Goal: Transaction & Acquisition: Download file/media

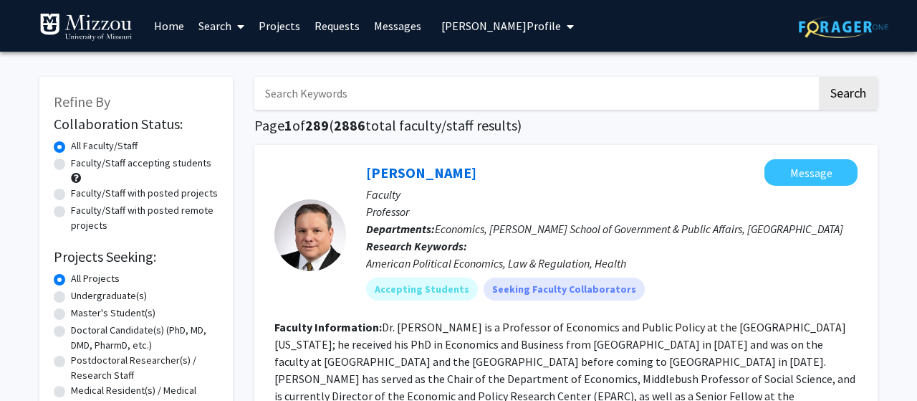
click at [172, 27] on link "Home" at bounding box center [169, 26] width 44 height 50
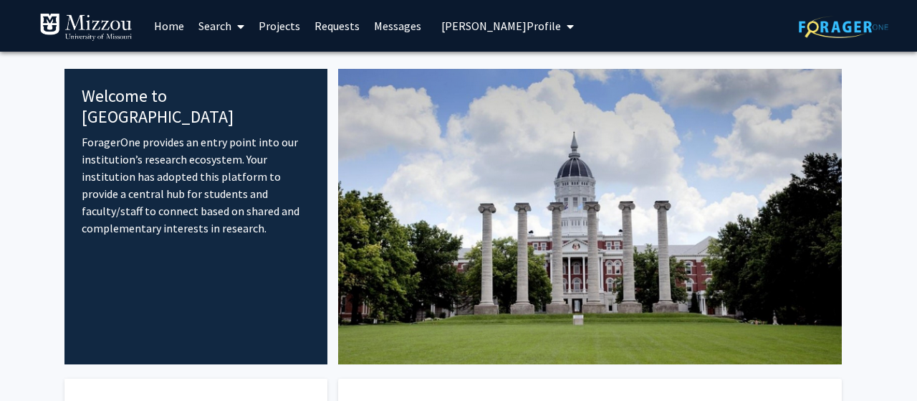
click at [227, 24] on link "Search" at bounding box center [221, 26] width 60 height 50
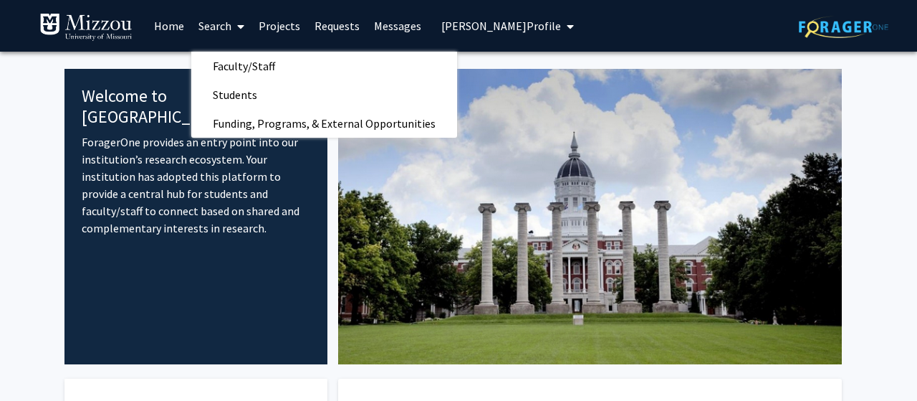
click at [285, 29] on link "Projects" at bounding box center [280, 26] width 56 height 50
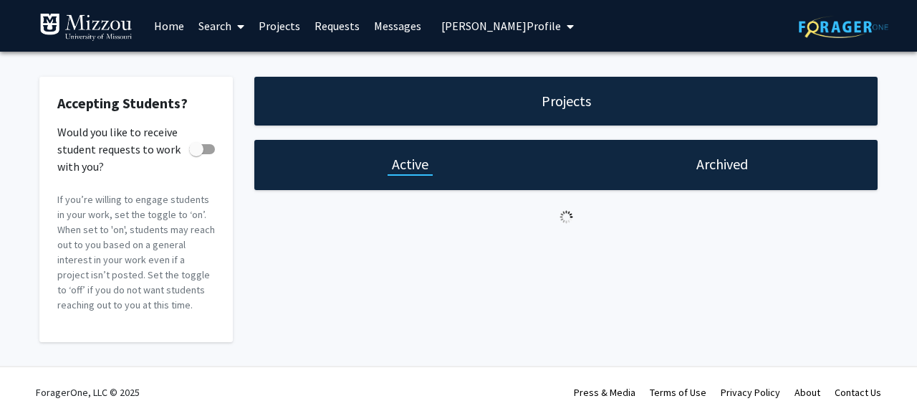
checkbox input "true"
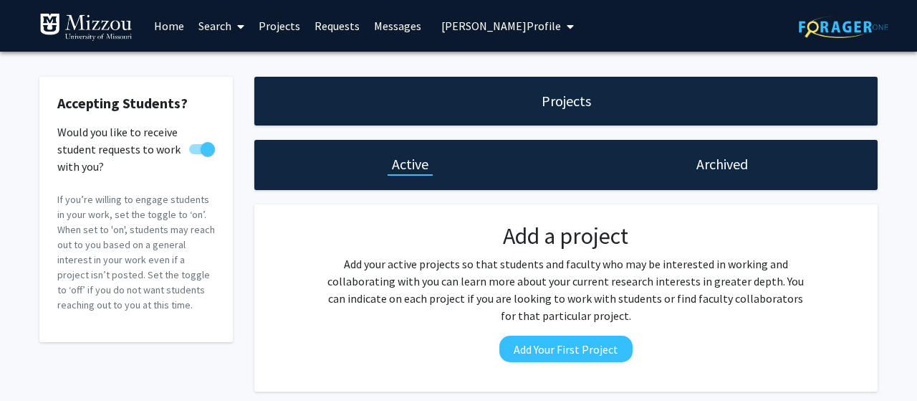
click at [335, 30] on link "Requests" at bounding box center [336, 26] width 59 height 50
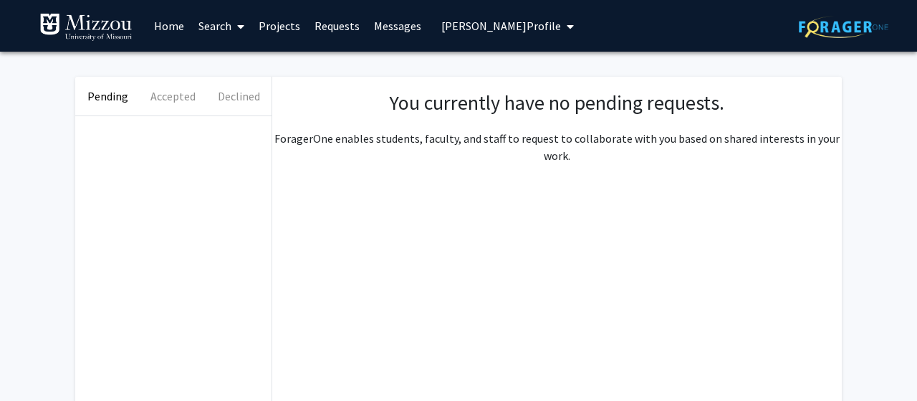
click at [567, 29] on icon "My profile dropdown to access profile and logout" at bounding box center [570, 26] width 7 height 11
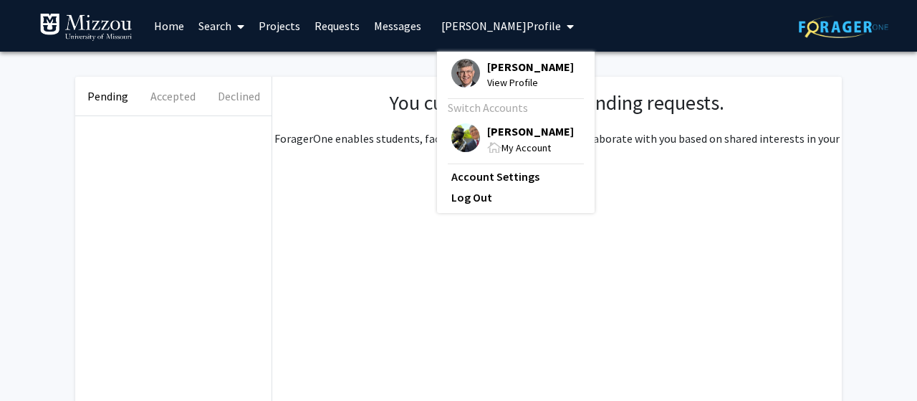
click at [513, 130] on span "[PERSON_NAME]" at bounding box center [530, 131] width 87 height 16
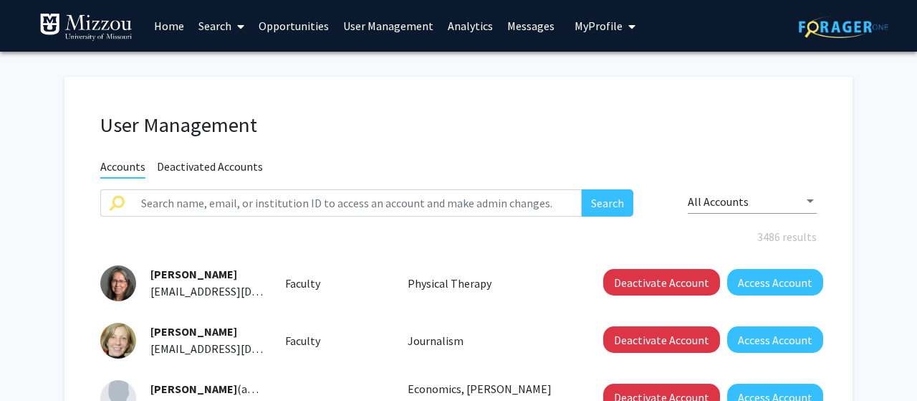
click at [475, 29] on link "Analytics" at bounding box center [470, 26] width 59 height 50
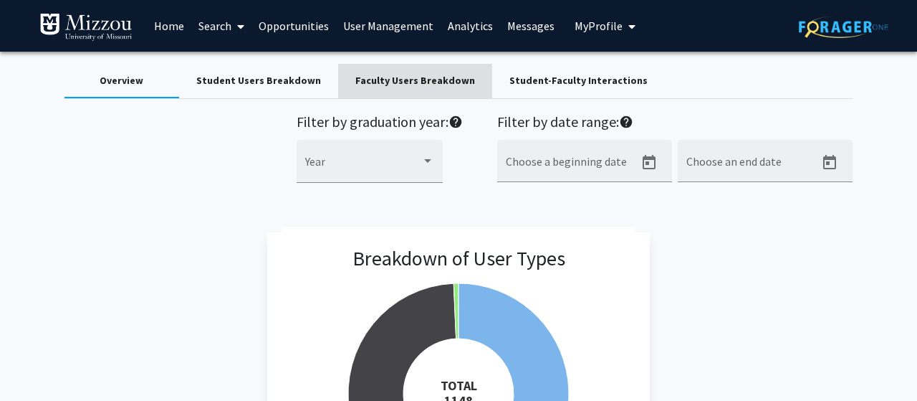
click at [430, 80] on div "Faculty Users Breakdown" at bounding box center [415, 80] width 120 height 15
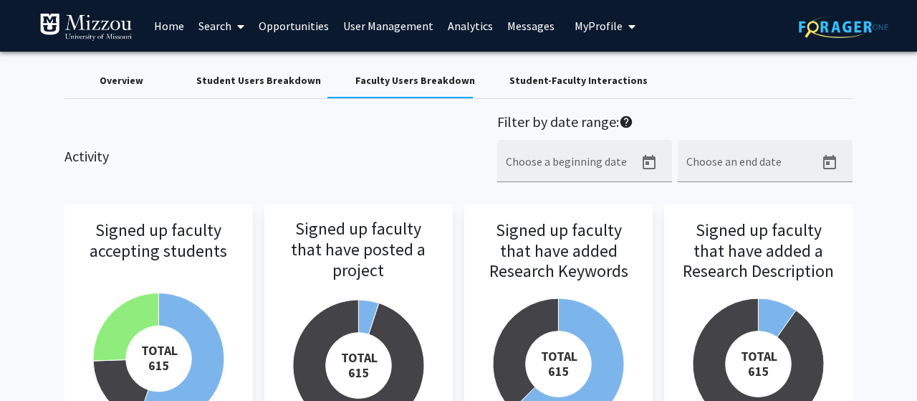
click at [467, 27] on link "Analytics" at bounding box center [470, 26] width 59 height 50
click at [412, 26] on link "User Management" at bounding box center [388, 26] width 105 height 50
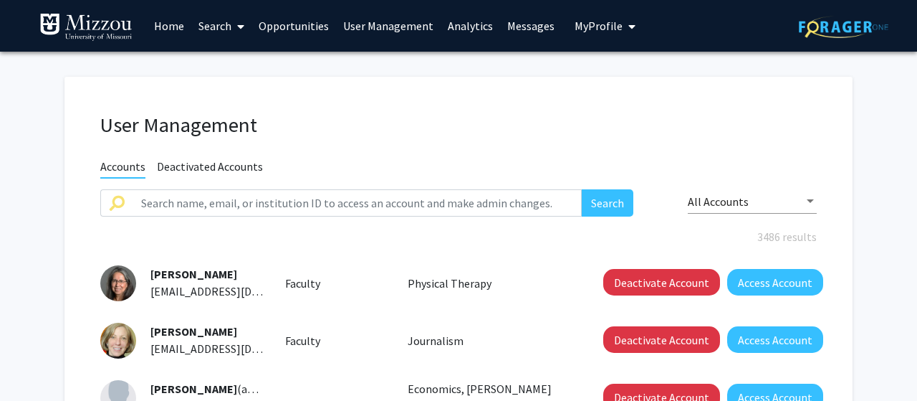
click at [445, 27] on link "Analytics" at bounding box center [470, 26] width 59 height 50
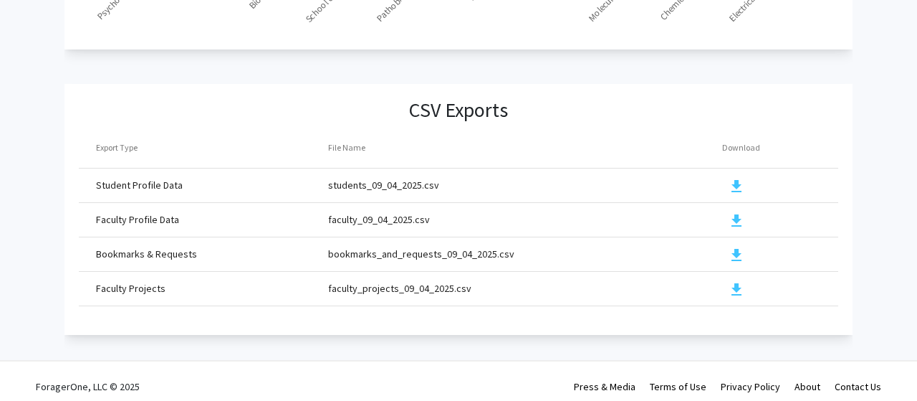
scroll to position [1663, 0]
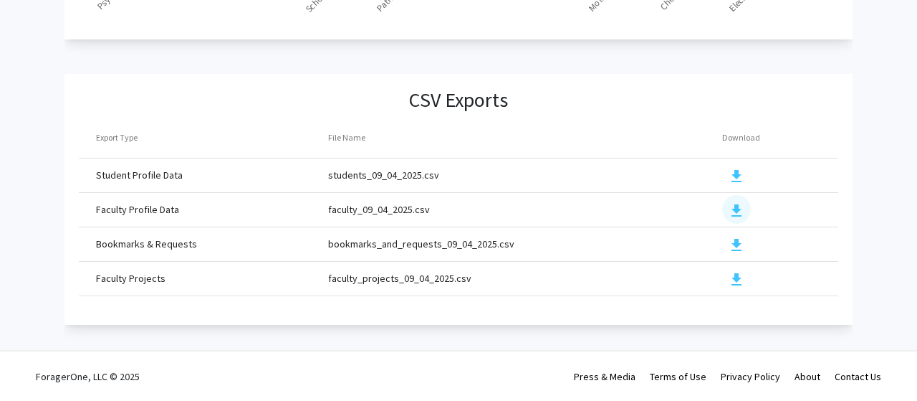
click at [735, 209] on mat-icon "download" at bounding box center [736, 210] width 17 height 17
